Goal: Information Seeking & Learning: Check status

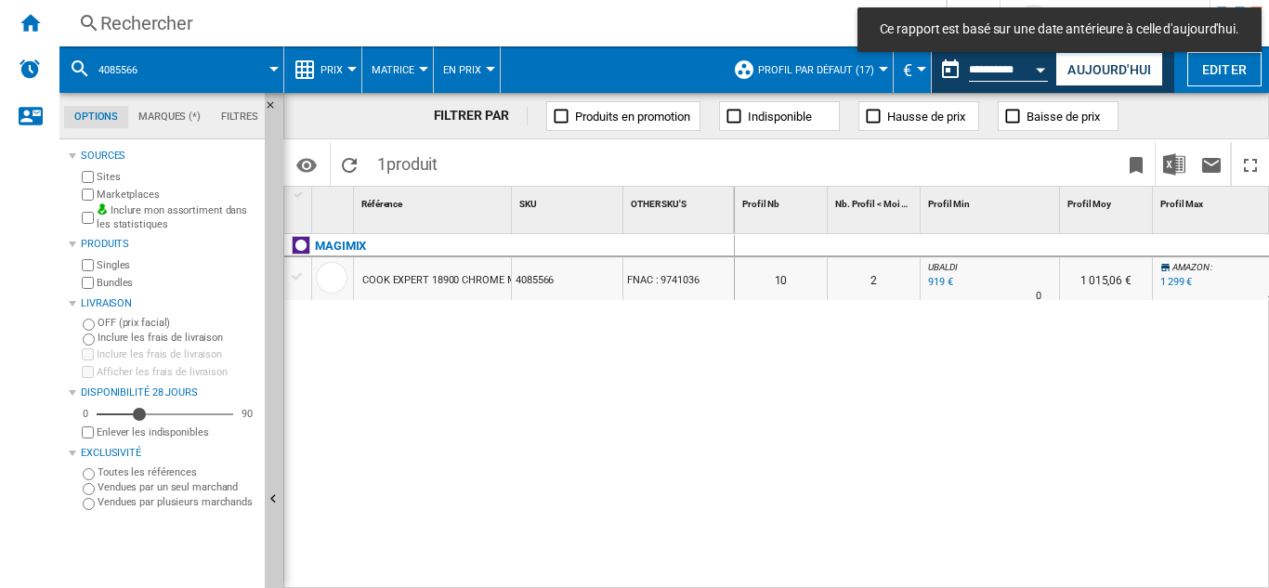
click at [140, 20] on div "Rechercher" at bounding box center [498, 23] width 797 height 26
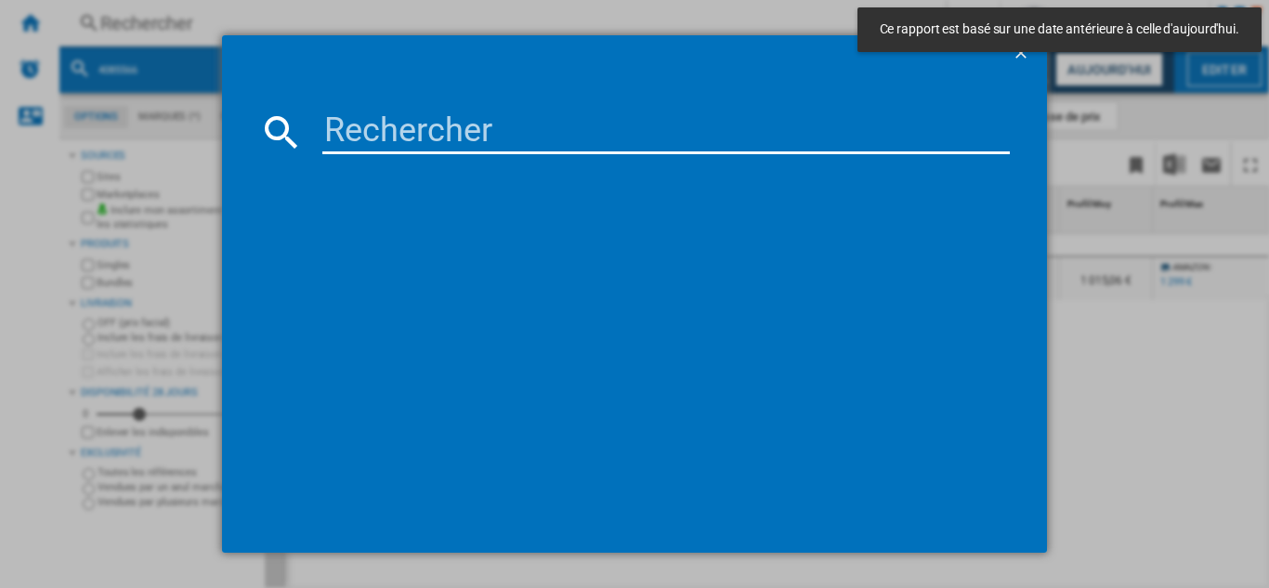
click at [382, 149] on input at bounding box center [666, 132] width 688 height 45
paste input "7000499"
type input "7000499"
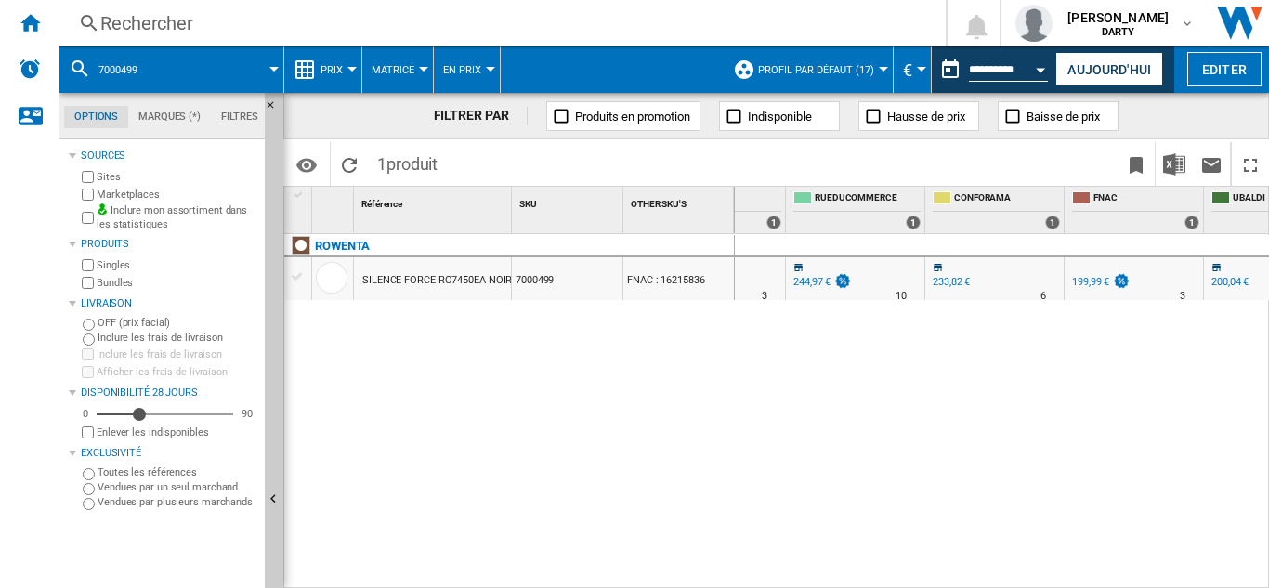
scroll to position [0, 1347]
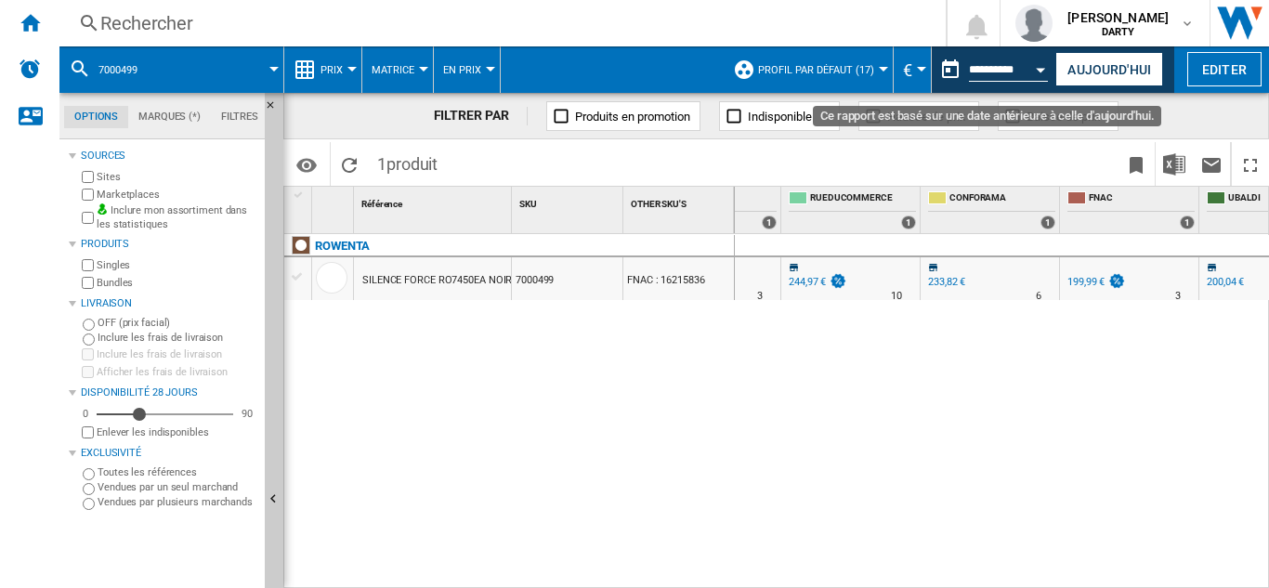
click at [1032, 74] on button "Open calendar" at bounding box center [1041, 66] width 33 height 33
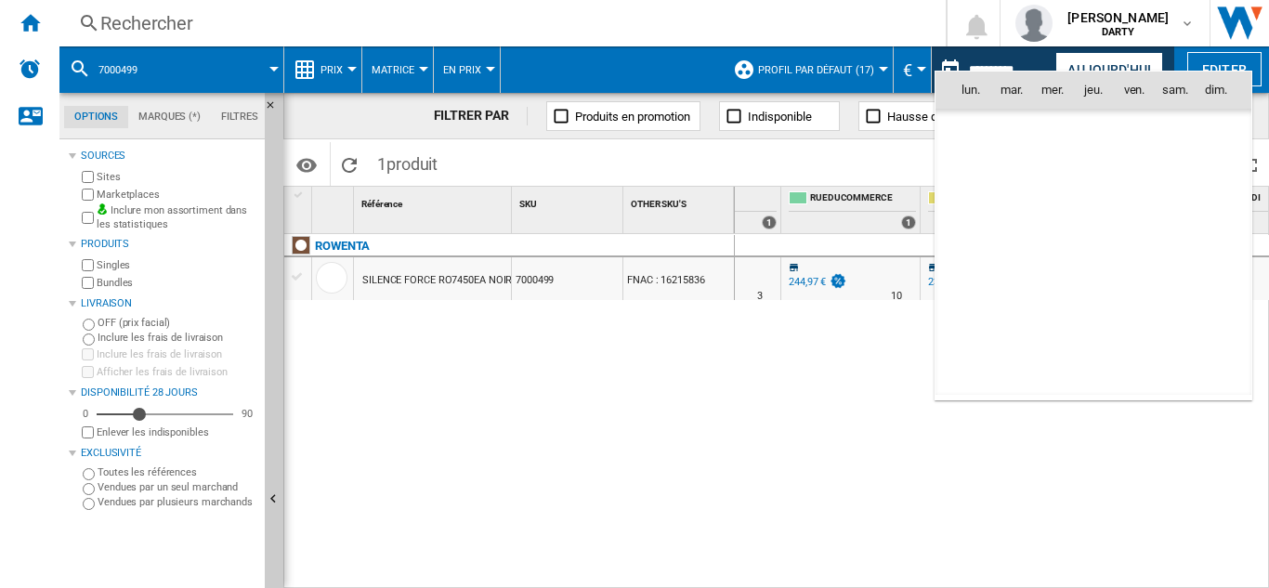
scroll to position [8619, 0]
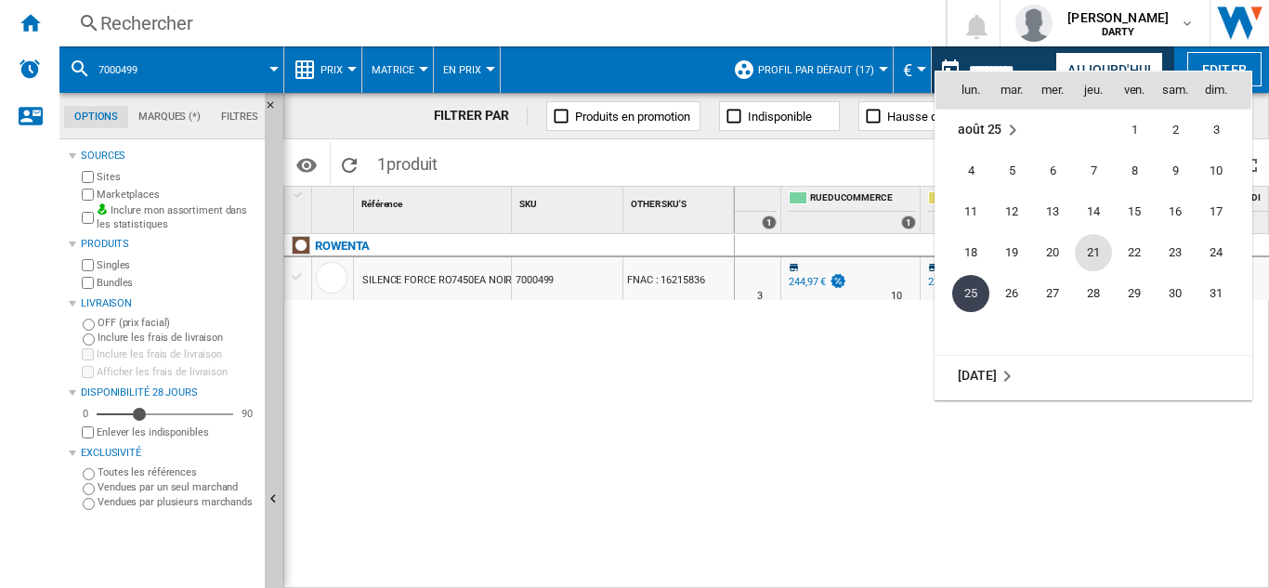
click at [1092, 254] on span "21" at bounding box center [1093, 252] width 37 height 37
type input "**********"
